Goal: Task Accomplishment & Management: Use online tool/utility

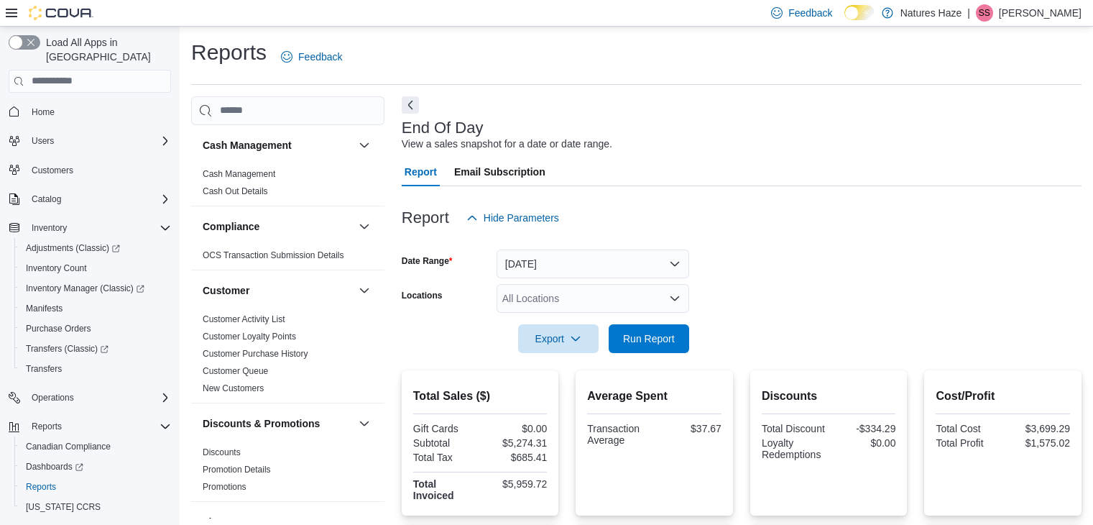
scroll to position [5, 0]
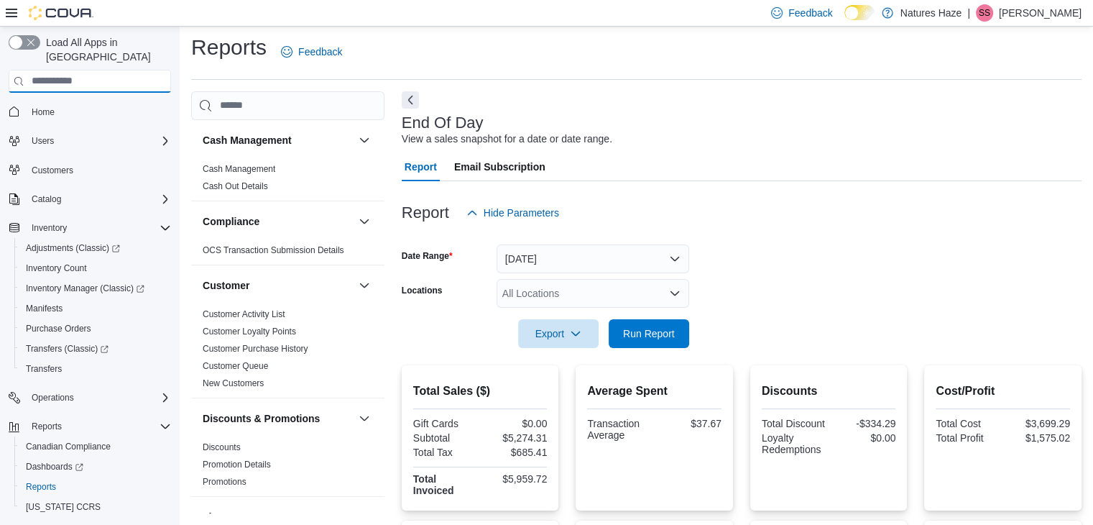
click at [58, 73] on input "search" at bounding box center [90, 81] width 162 height 23
click at [239, 165] on link "Cash Management" at bounding box center [239, 169] width 73 height 10
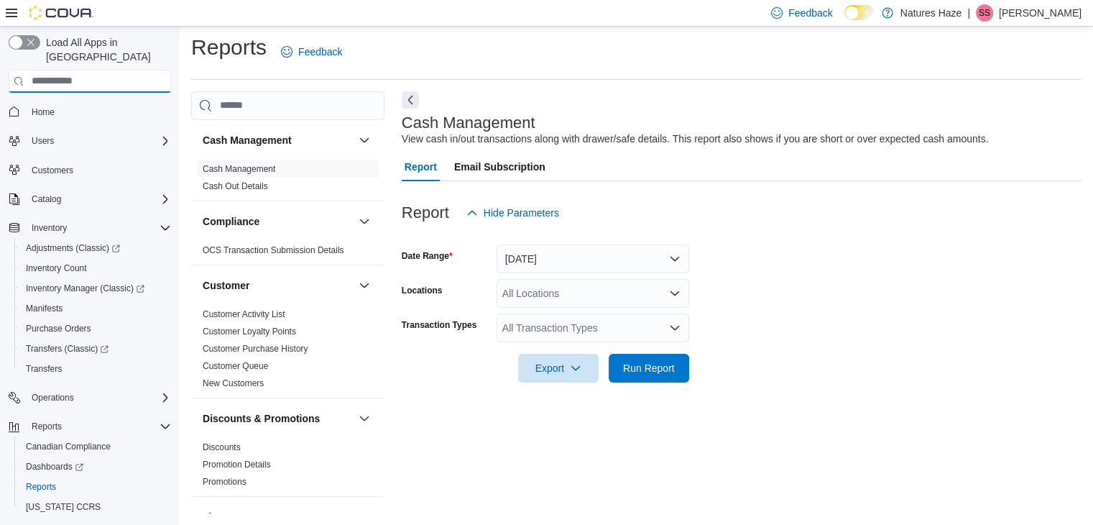
click at [129, 70] on input "search" at bounding box center [90, 81] width 162 height 23
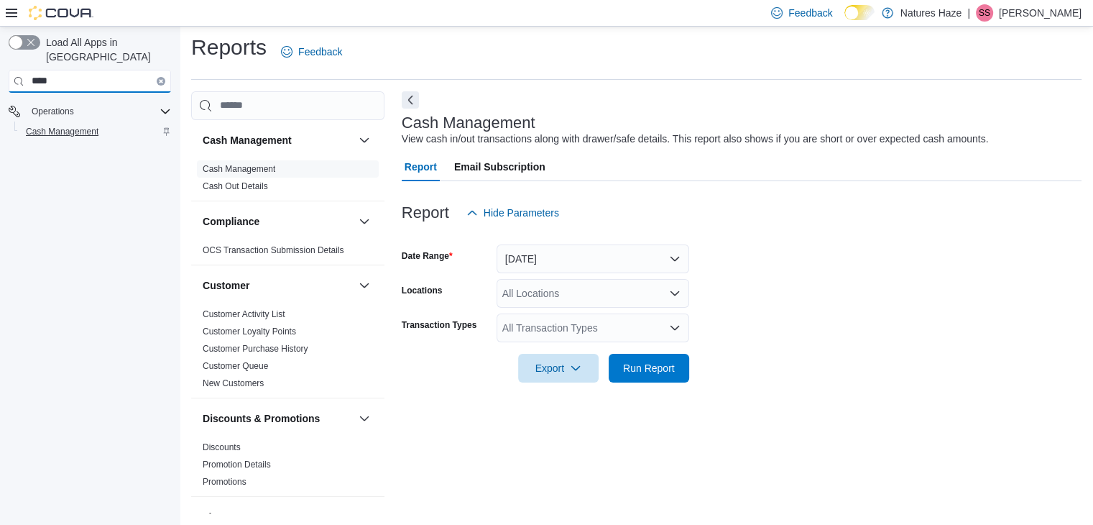
type input "****"
click at [84, 126] on span "Cash Management" at bounding box center [62, 132] width 73 height 12
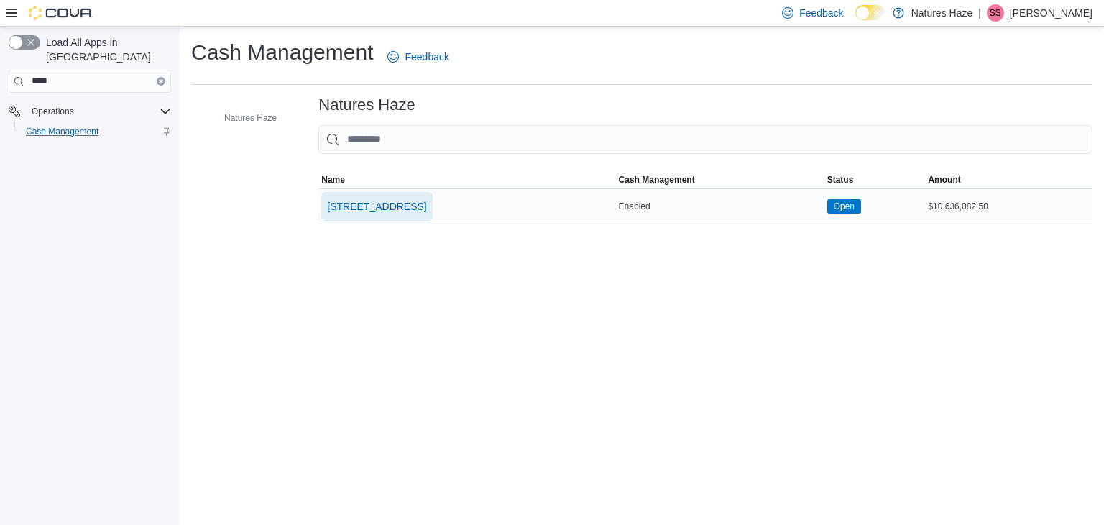
click at [373, 208] on span "[STREET_ADDRESS]" at bounding box center [376, 206] width 99 height 14
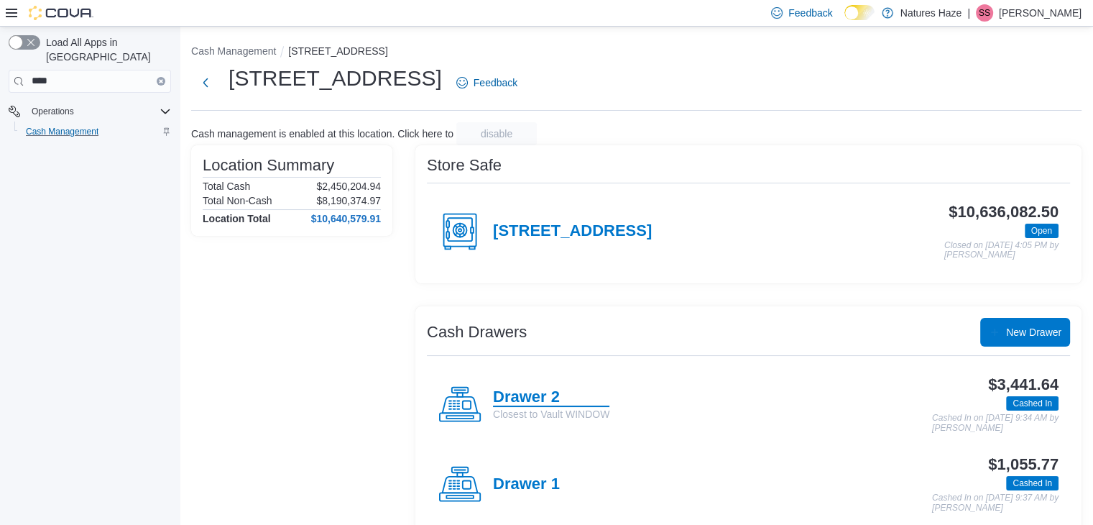
click at [535, 393] on h4 "Drawer 2" at bounding box center [551, 397] width 116 height 19
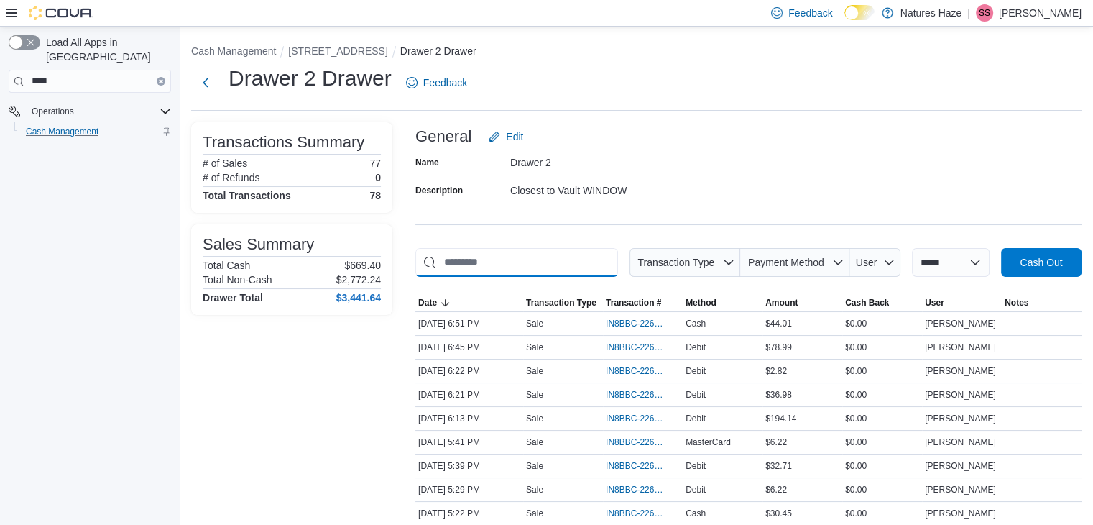
click at [546, 272] on input "This is a search bar. As you type, the results lower in the page will automatic…" at bounding box center [516, 262] width 203 height 29
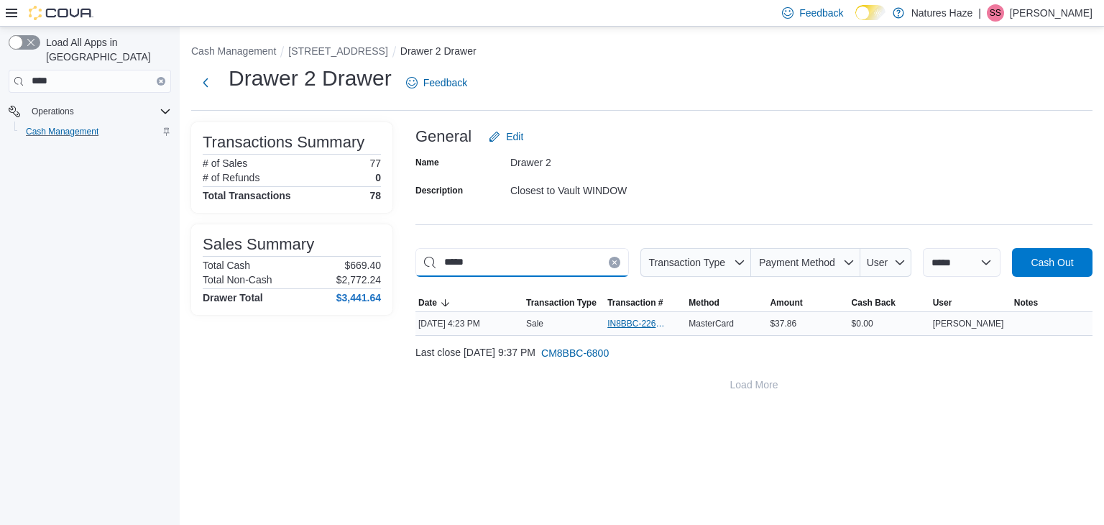
type input "*****"
click at [640, 318] on span "IN8BBC-226893" at bounding box center [637, 324] width 61 height 12
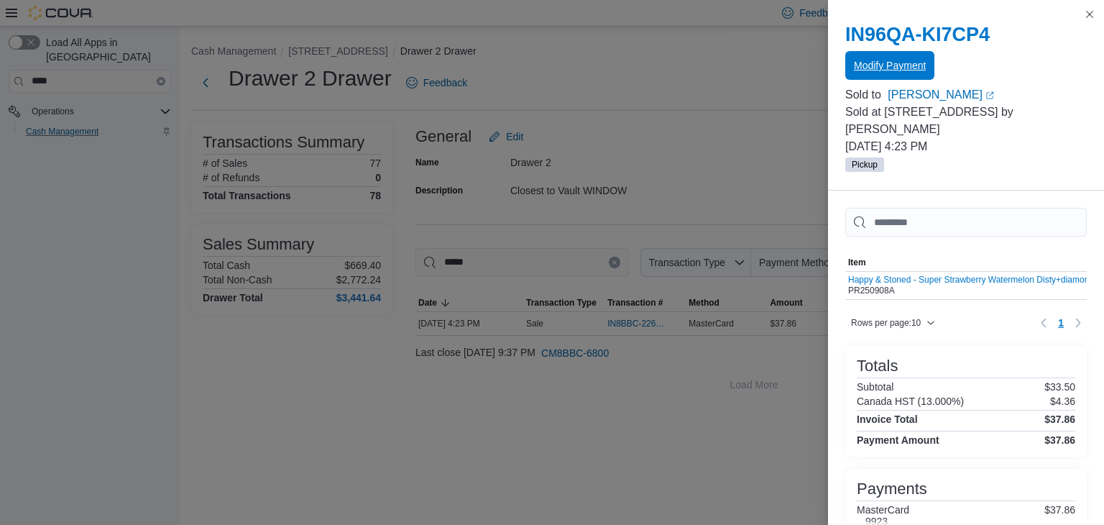
click at [888, 67] on span "Modify Payment" at bounding box center [890, 65] width 72 height 14
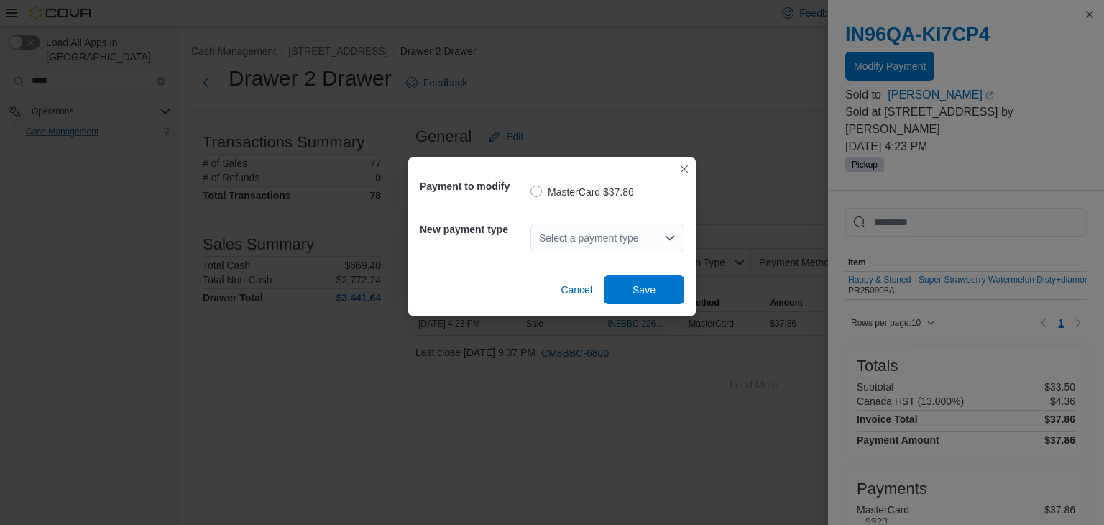
click at [669, 234] on icon "Open list of options" at bounding box center [670, 238] width 12 height 12
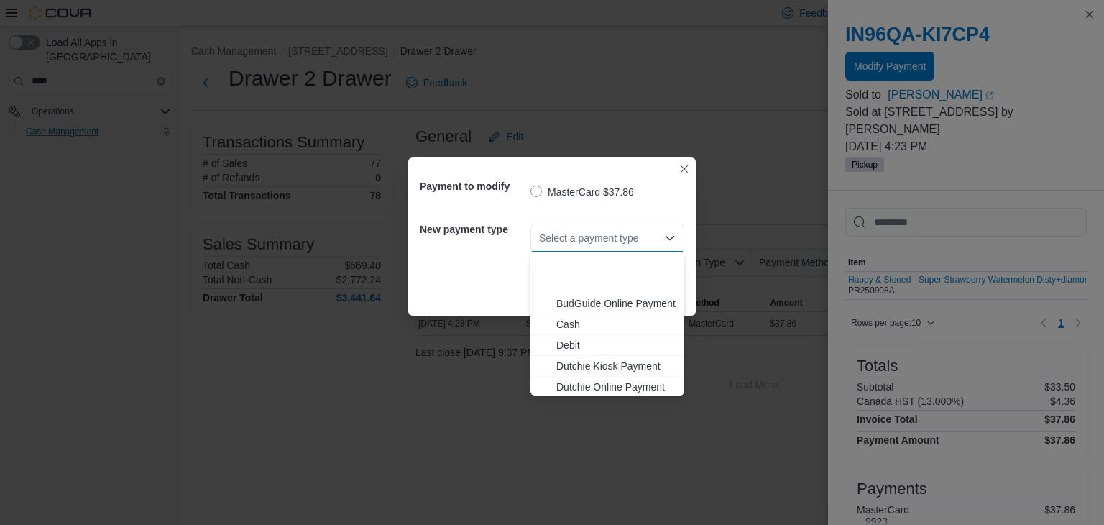
scroll to position [65, 0]
click at [582, 383] on span "Visa" at bounding box center [615, 384] width 119 height 14
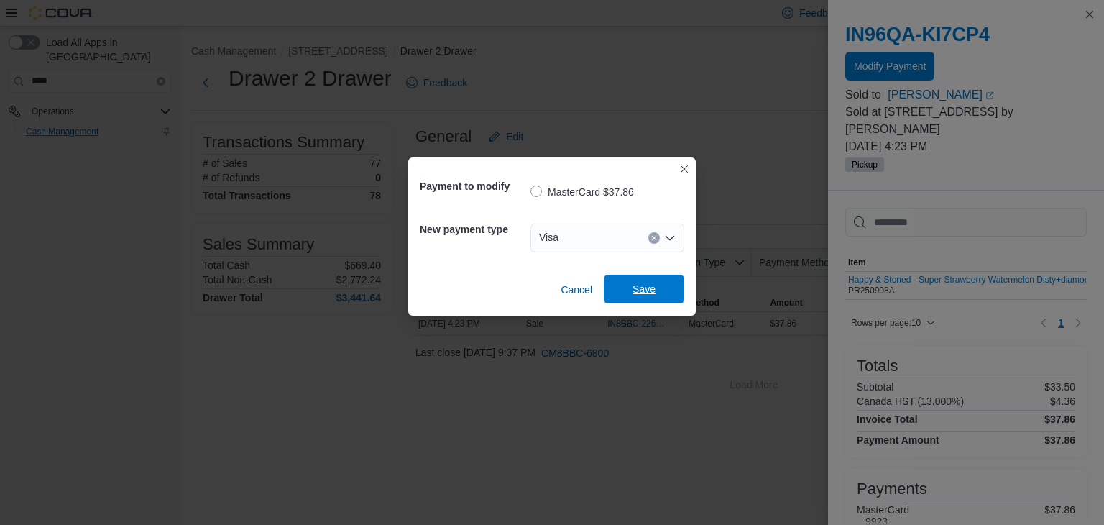
click at [640, 288] on span "Save" at bounding box center [644, 289] width 23 height 14
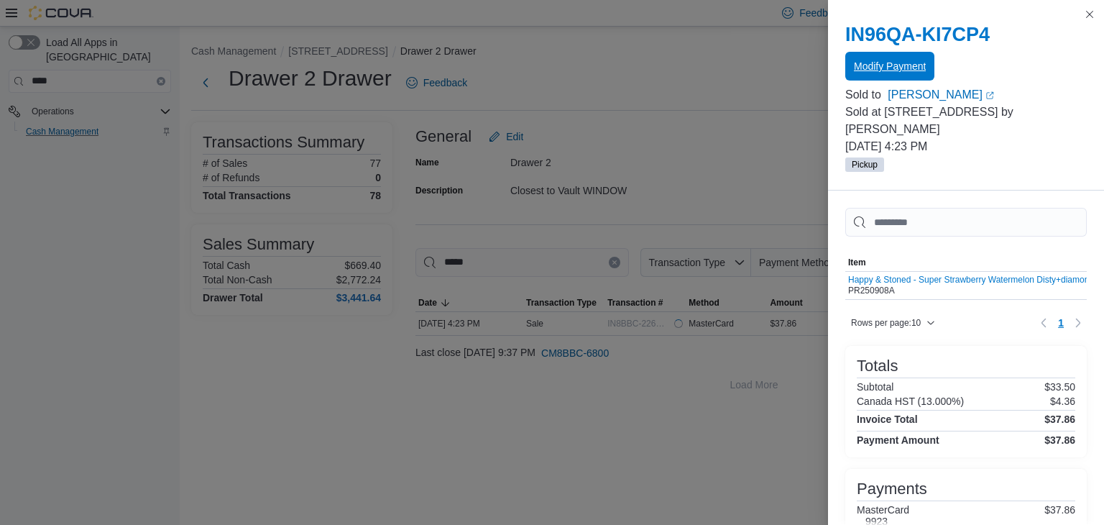
scroll to position [0, 0]
